Goal: Task Accomplishment & Management: Use online tool/utility

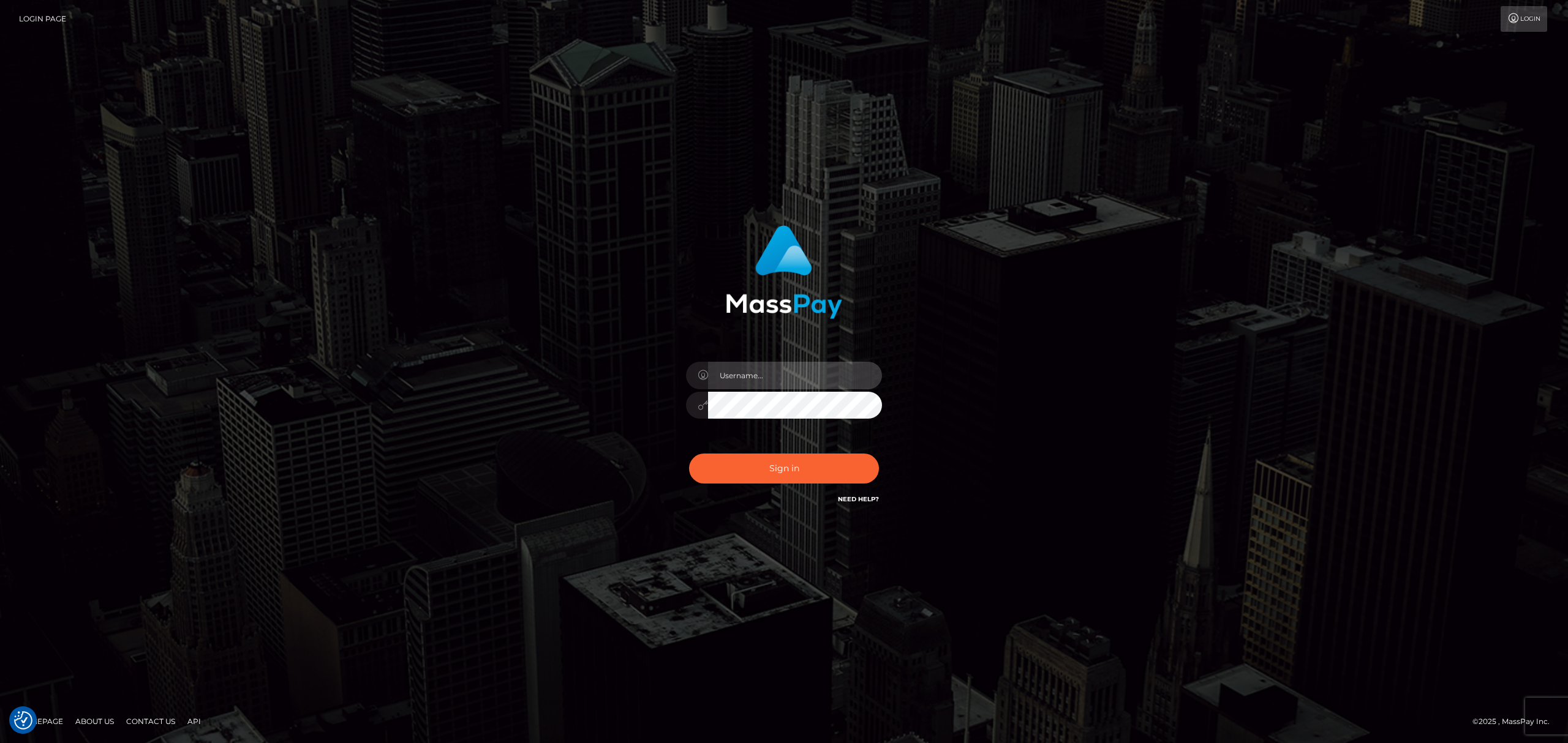
click at [771, 375] on input "text" at bounding box center [795, 376] width 174 height 27
type input "Eric"
click at [787, 473] on button "Sign in" at bounding box center [784, 468] width 190 height 30
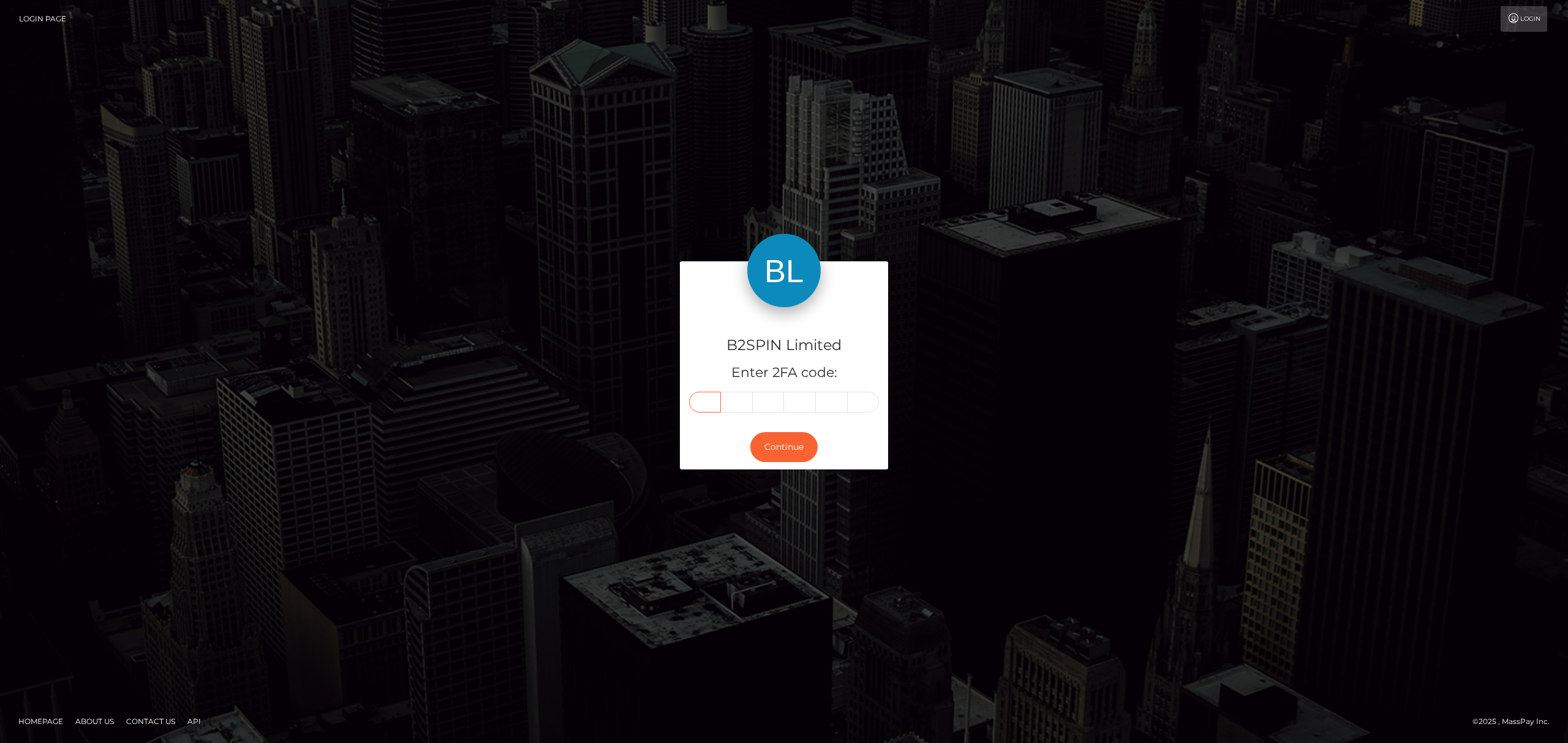
click at [713, 399] on input "text" at bounding box center [704, 402] width 32 height 20
paste input "6"
type input "6"
type input "3"
type input "9"
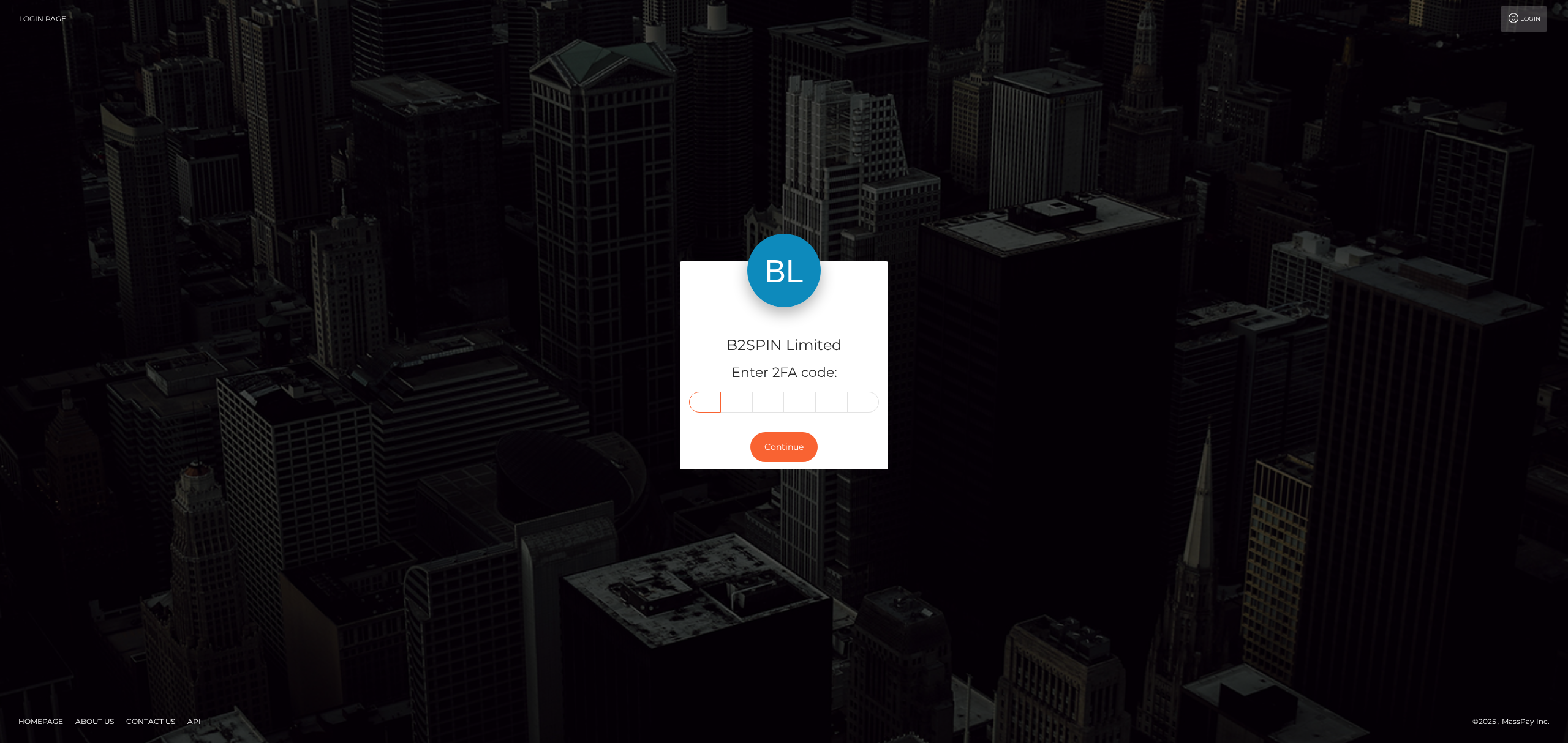
type input "6"
type input "8"
type input "6"
click at [774, 441] on button "Continue" at bounding box center [784, 446] width 67 height 30
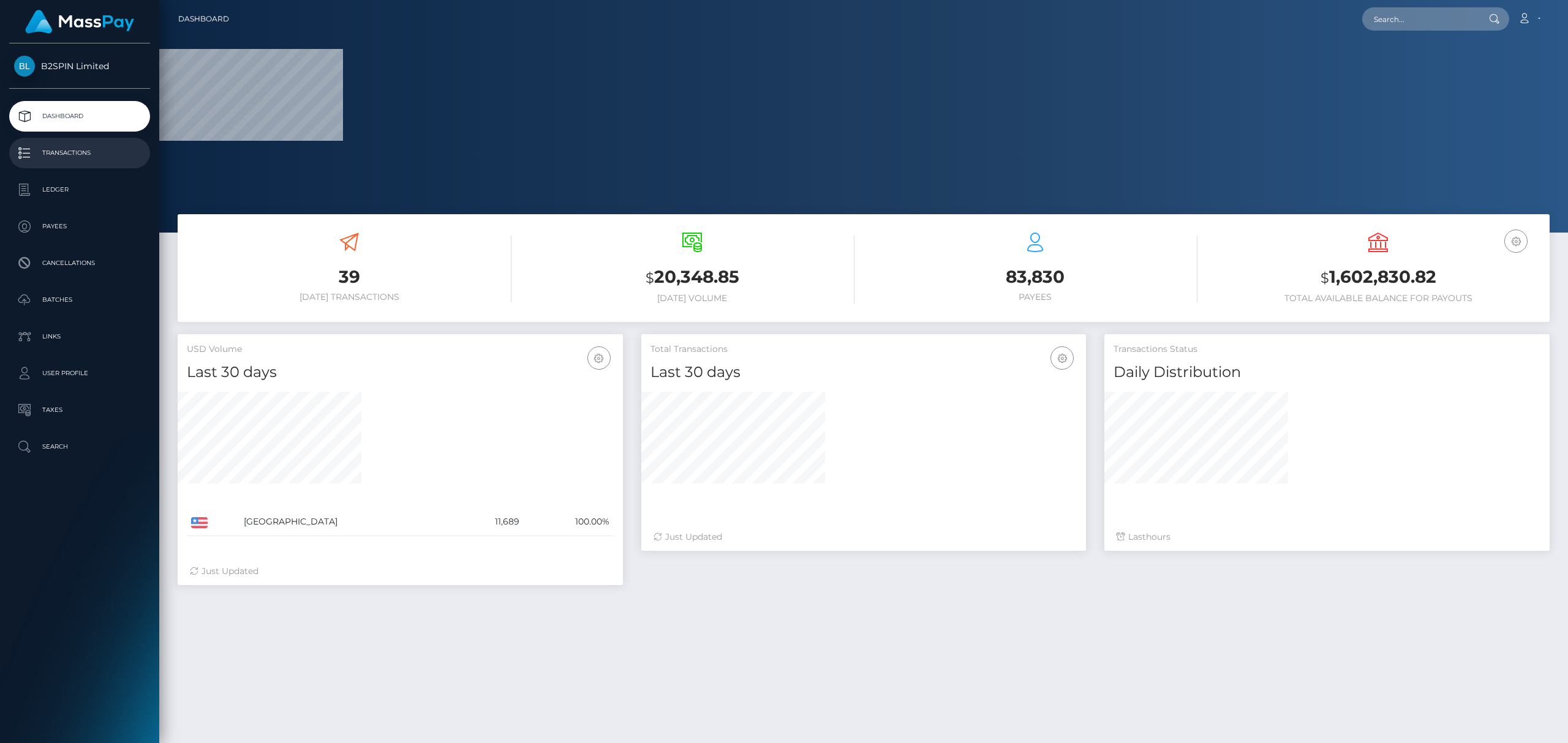
click at [78, 150] on p "Transactions" at bounding box center [80, 153] width 131 height 19
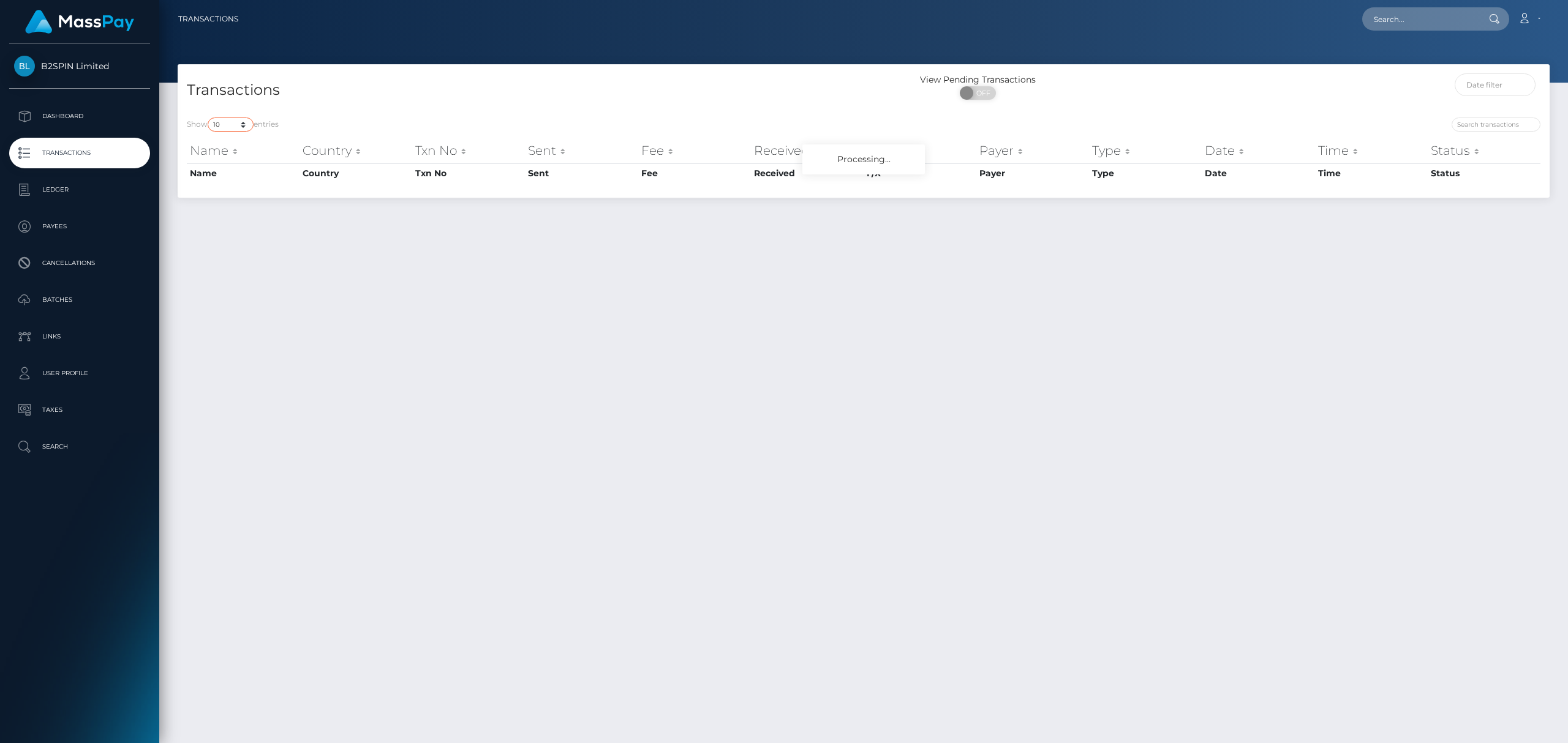
click at [236, 126] on select "10 25 50 100 250 500 1,000 3,500" at bounding box center [231, 124] width 46 height 14
select select "3500"
click at [209, 118] on select "10 25 50 100 250 500 1,000 3,500" at bounding box center [231, 124] width 46 height 14
click at [974, 90] on span at bounding box center [968, 93] width 16 height 14
checkbox input "true"
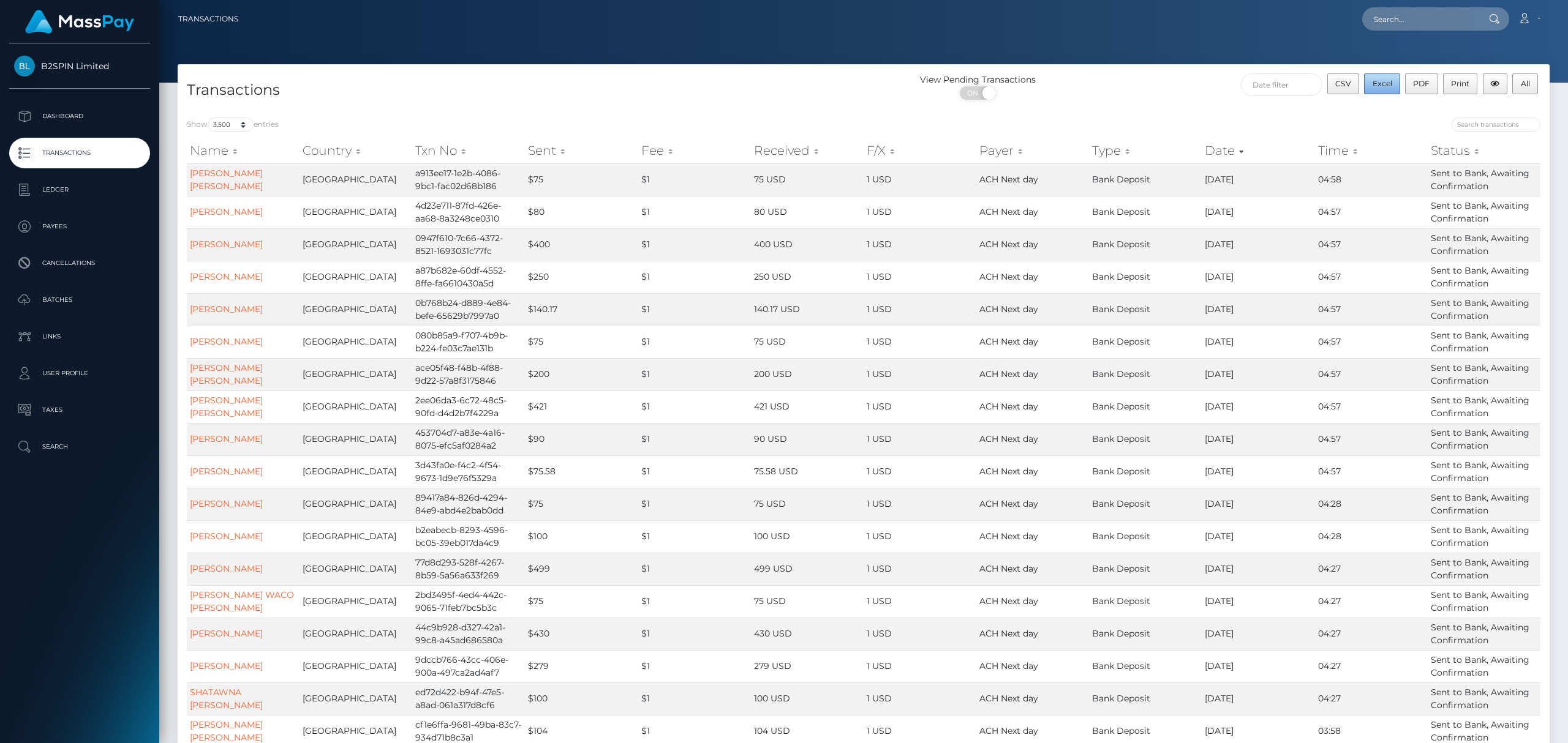
click at [1378, 84] on span "Excel" at bounding box center [1382, 84] width 20 height 9
